Goal: Find specific page/section: Find specific page/section

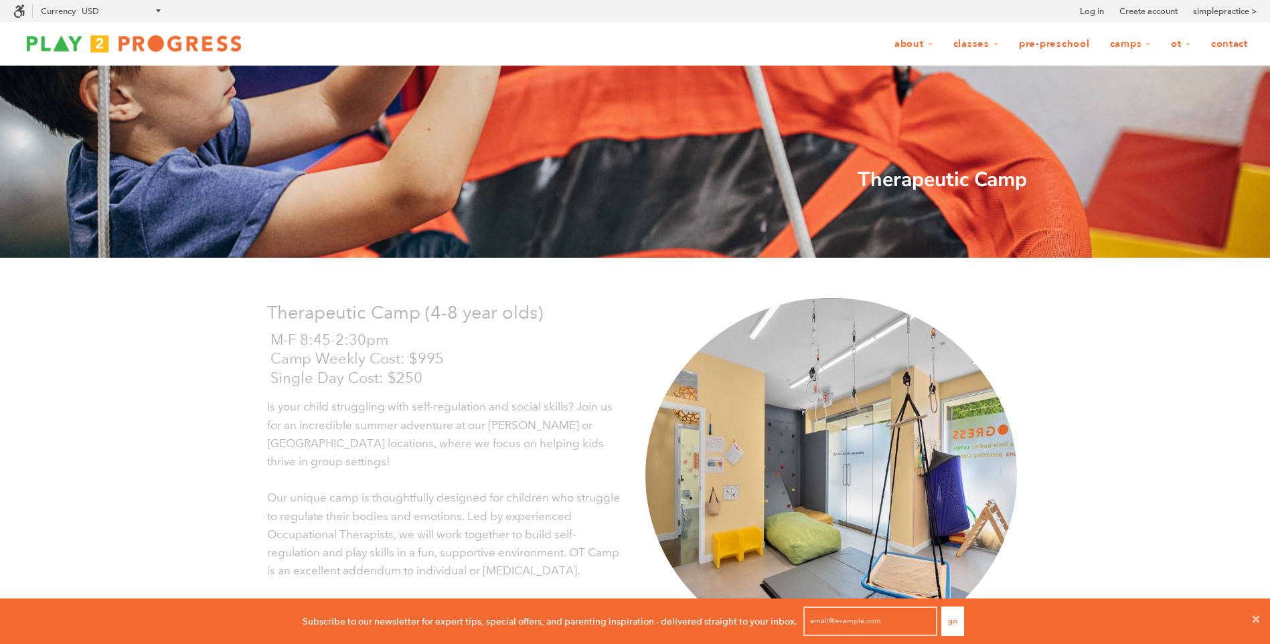
click at [1229, 41] on link "Contact" at bounding box center [1230, 43] width 54 height 25
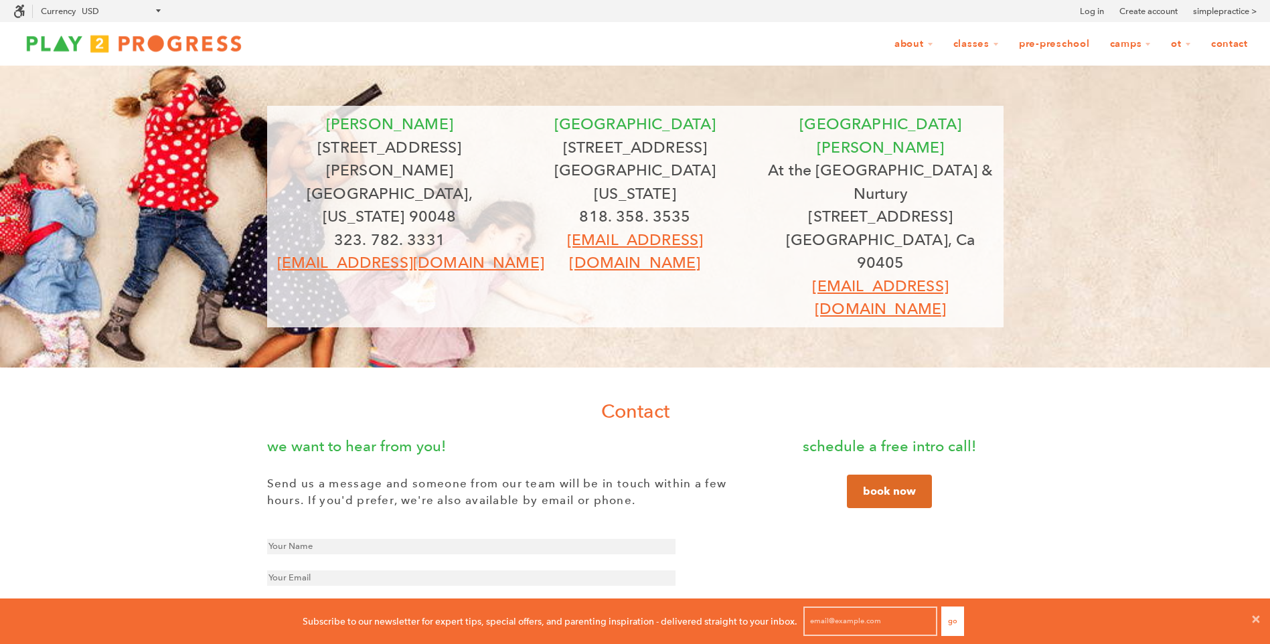
scroll to position [1, 11]
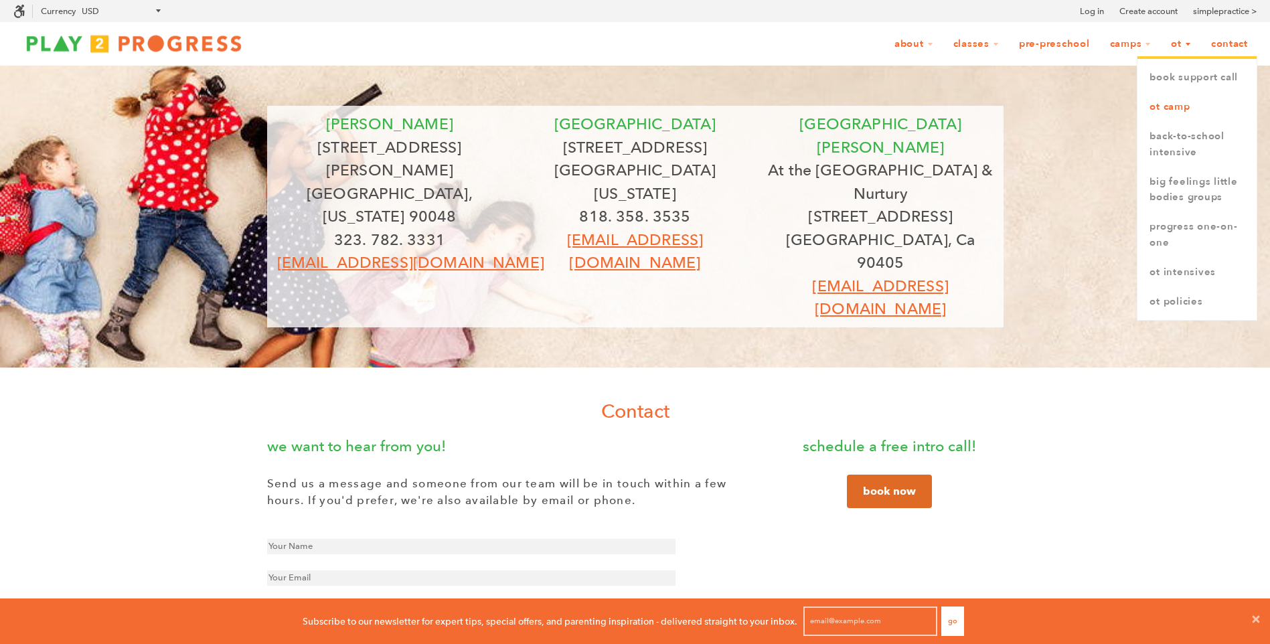
click at [1185, 100] on link "OT Camp" at bounding box center [1197, 106] width 119 height 29
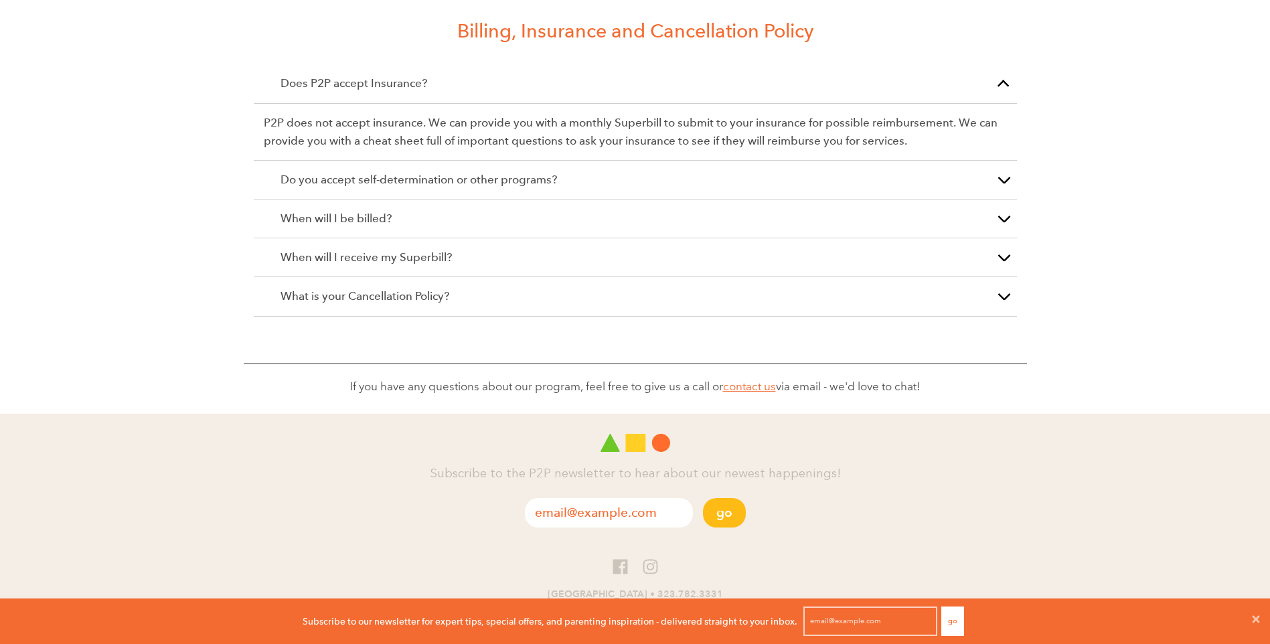
scroll to position [2402, 0]
